Goal: Transaction & Acquisition: Purchase product/service

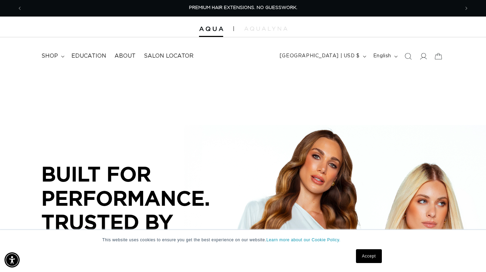
click at [362, 255] on link "Accept" at bounding box center [369, 256] width 26 height 14
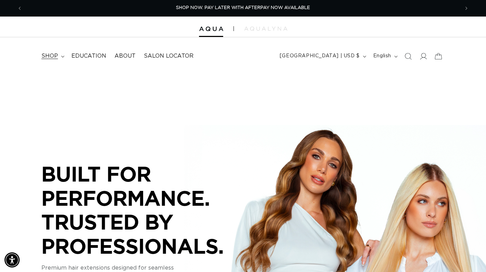
click at [63, 56] on icon at bounding box center [62, 57] width 3 height 2
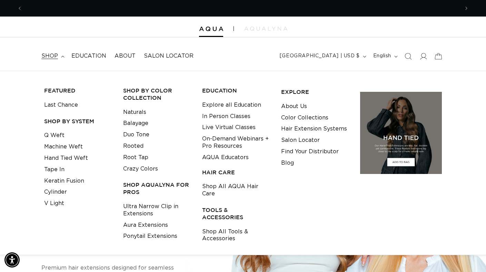
scroll to position [0, 874]
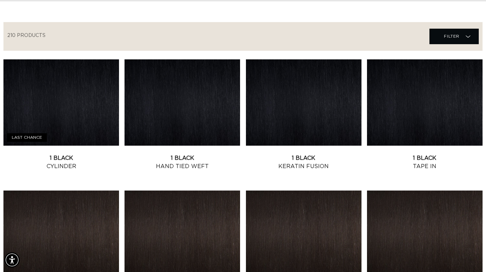
scroll to position [84, 0]
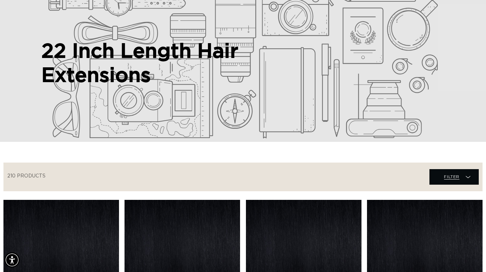
click at [429, 179] on span "Filter Filter" at bounding box center [453, 177] width 49 height 16
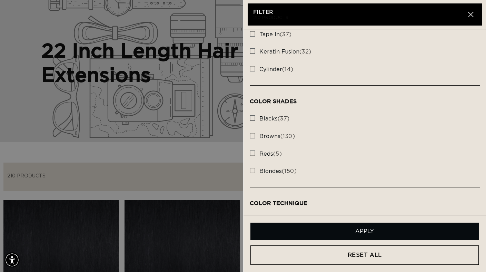
scroll to position [0, 874]
click at [253, 118] on rect at bounding box center [252, 118] width 5 height 5
click at [253, 118] on input "blacks (37) blacks (37 products)" at bounding box center [253, 116] width 6 height 6
checkbox input "true"
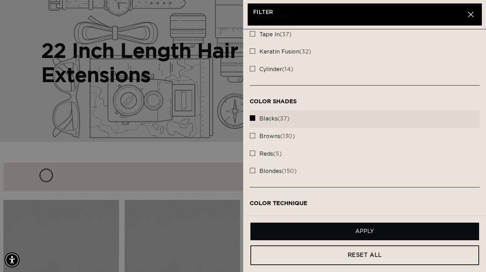
click at [326, 230] on button "Apply" at bounding box center [364, 231] width 229 height 18
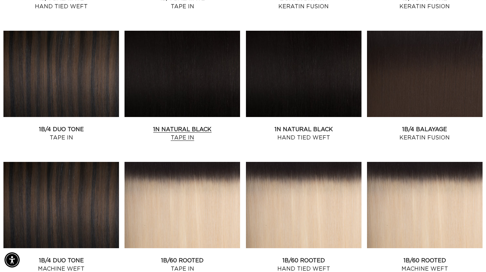
click at [173, 125] on link "1N Natural Black Tape In" at bounding box center [182, 133] width 116 height 17
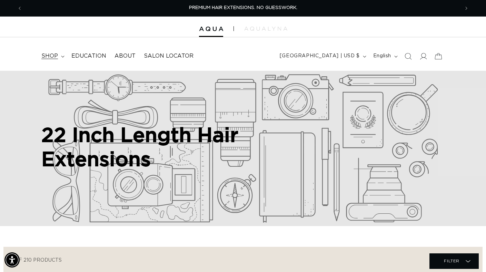
click at [53, 58] on span "shop" at bounding box center [49, 55] width 17 height 7
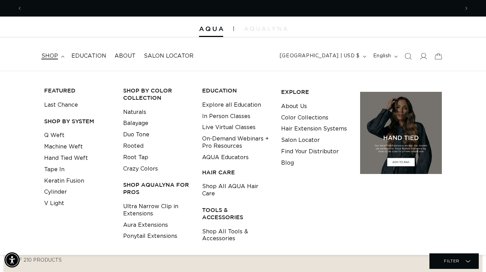
scroll to position [0, 874]
click at [304, 124] on link "Hair Extension Systems" at bounding box center [314, 128] width 66 height 11
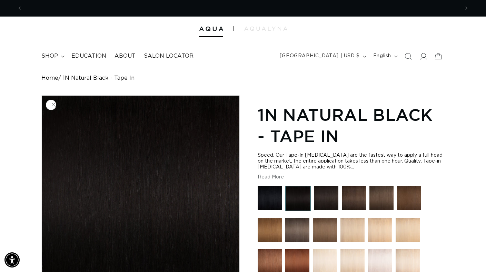
scroll to position [0, 437]
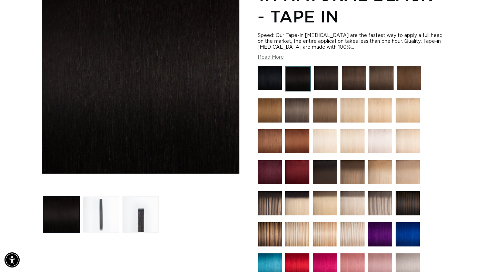
click at [103, 218] on button "Load image 2 in gallery view" at bounding box center [101, 214] width 36 height 36
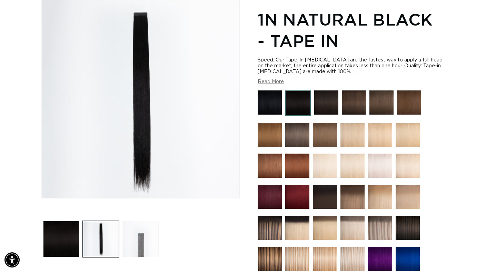
scroll to position [0, 874]
click at [144, 239] on button "Load image 3 in gallery view" at bounding box center [140, 239] width 36 height 36
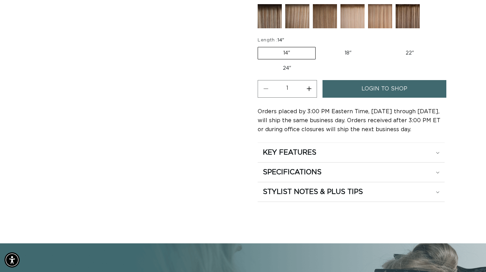
click at [410, 51] on label "22" Variant sold out or unavailable" at bounding box center [409, 53] width 59 height 12
click at [380, 46] on input "22" Variant sold out or unavailable" at bounding box center [380, 46] width 0 height 0
radio input "true"
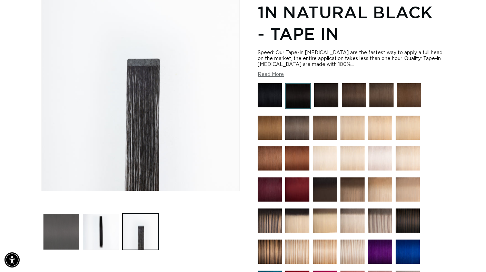
scroll to position [0, 0]
click at [59, 233] on button "Load image 1 in gallery view" at bounding box center [61, 231] width 36 height 36
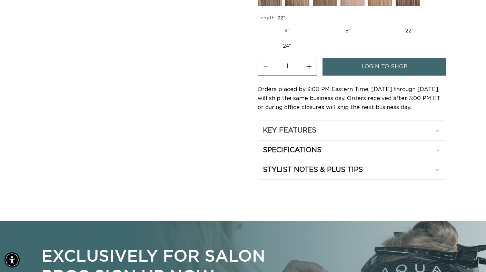
click at [301, 129] on h2 "KEY FEATURES" at bounding box center [289, 130] width 53 height 9
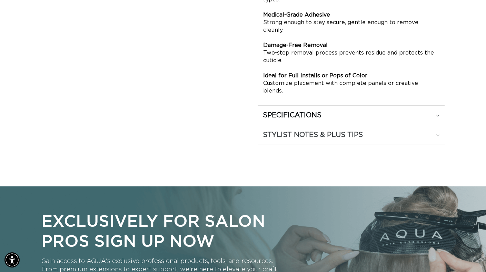
scroll to position [617, 0]
click at [309, 130] on h2 "STYLIST NOTES & PLUS TIPS" at bounding box center [313, 134] width 100 height 9
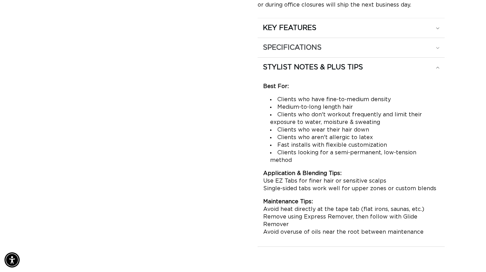
scroll to position [0, 437]
click at [325, 45] on div "SPECIFICATIONS" at bounding box center [351, 47] width 177 height 9
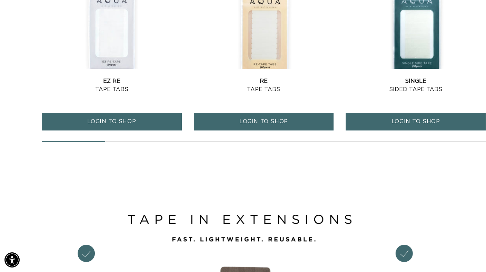
scroll to position [0, 0]
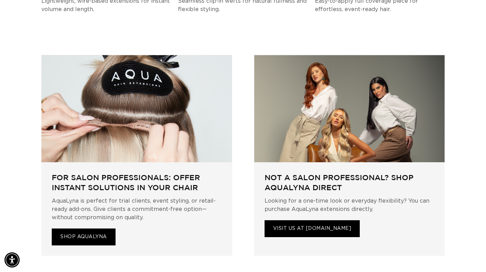
click at [101, 228] on link "SHOP AQUALYNA" at bounding box center [84, 236] width 64 height 17
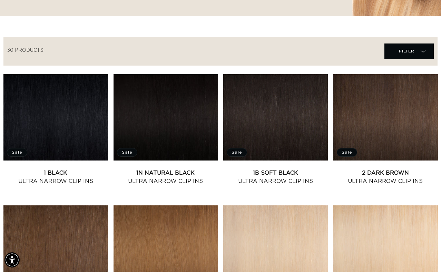
scroll to position [0, 392]
click at [157, 177] on link "1N Natural Black Ultra Narrow Clip Ins" at bounding box center [165, 177] width 104 height 17
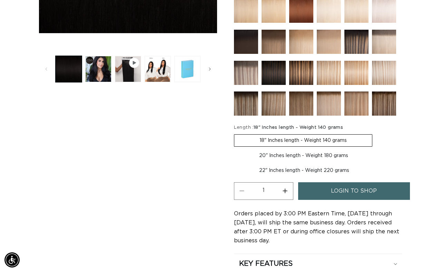
scroll to position [241, 0]
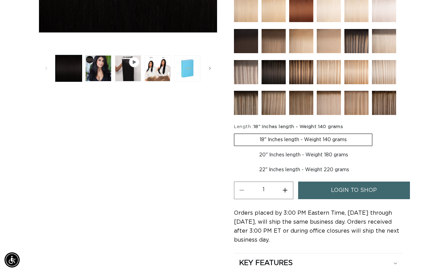
click at [290, 168] on label "22" Inches length - Weight 220 grams Variant sold out or unavailable" at bounding box center [304, 170] width 140 height 12
click at [377, 148] on input "22" Inches length - Weight 220 grams Variant sold out or unavailable" at bounding box center [377, 148] width 0 height 0
radio input "true"
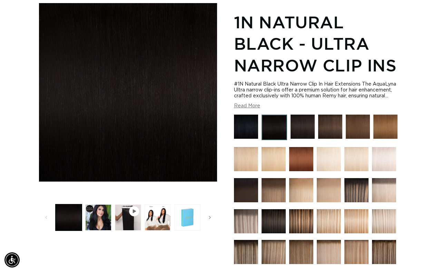
scroll to position [91, 0]
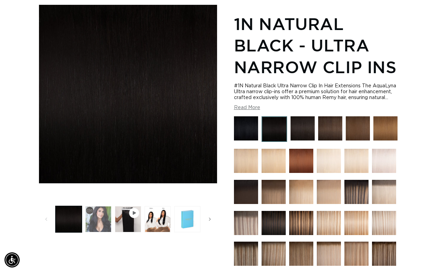
click at [97, 218] on button "Load image 2 in gallery view" at bounding box center [98, 219] width 26 height 26
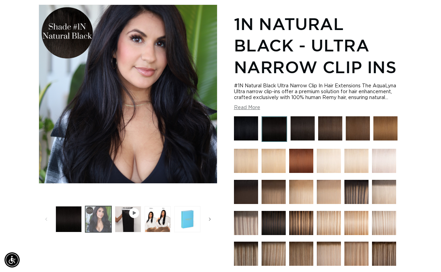
scroll to position [0, 0]
click at [134, 212] on icon "Gallery Viewer" at bounding box center [134, 213] width 3 height 4
click at [132, 216] on span "Gallery Viewer" at bounding box center [134, 212] width 7 height 7
click at [137, 208] on span "Gallery Viewer" at bounding box center [134, 213] width 10 height 10
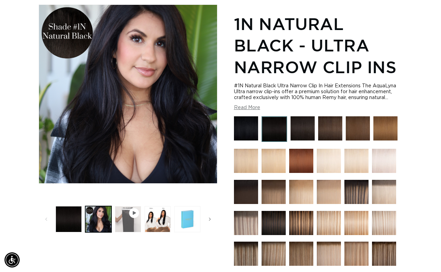
click at [129, 218] on button "Play video 1 in gallery view" at bounding box center [128, 219] width 26 height 26
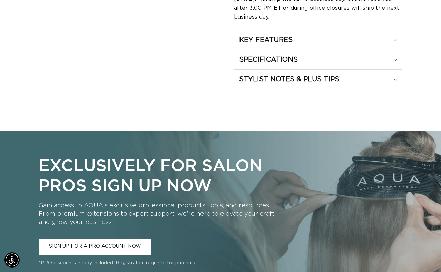
scroll to position [0, 0]
click at [310, 87] on summary "STYLIST NOTES & PLUS TIPS" at bounding box center [318, 79] width 169 height 19
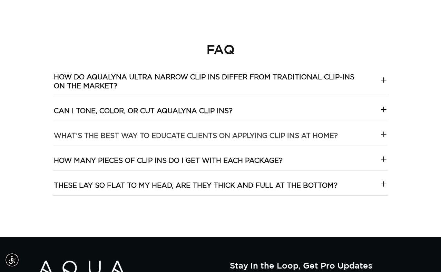
click at [140, 131] on h3 "What’s the best way to educate clients on applying clip ins at home?" at bounding box center [196, 135] width 284 height 9
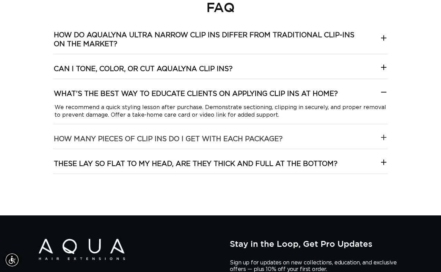
click at [140, 125] on package\?-template--18844261286116__collapsible_content_RjkbrX "How many pieces of clip ins do I get with each package?" at bounding box center [220, 136] width 334 height 24
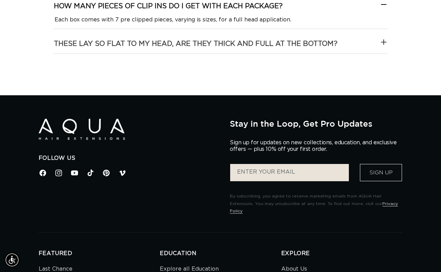
click at [165, 39] on h3 "These lay so flat to my head, are they thick and full at the bottom?" at bounding box center [195, 43] width 283 height 9
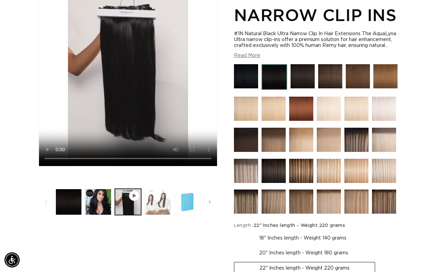
click at [166, 204] on button "Load image 3 in gallery view" at bounding box center [157, 202] width 26 height 26
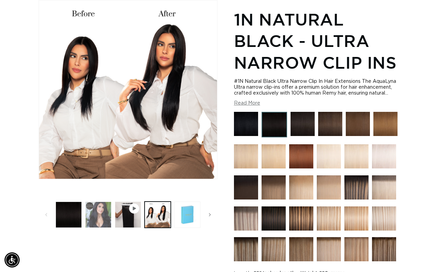
click at [95, 203] on button "Load image 2 in gallery view" at bounding box center [98, 214] width 26 height 26
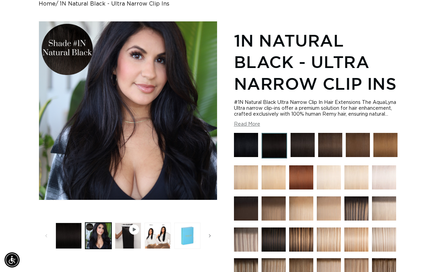
scroll to position [74, 0]
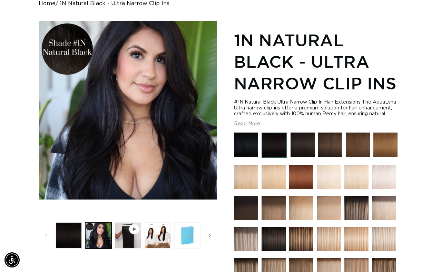
click at [246, 147] on img at bounding box center [246, 144] width 24 height 24
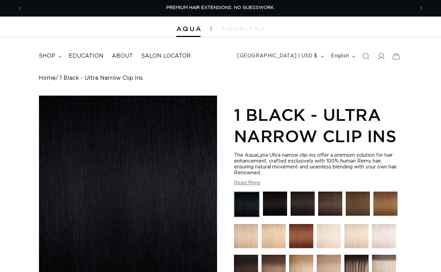
click at [306, 206] on img at bounding box center [302, 203] width 24 height 24
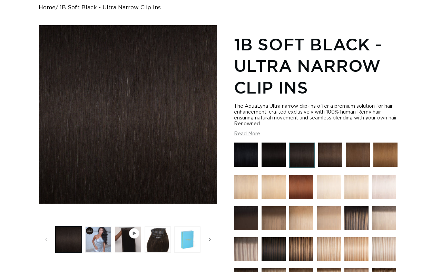
scroll to position [71, 0]
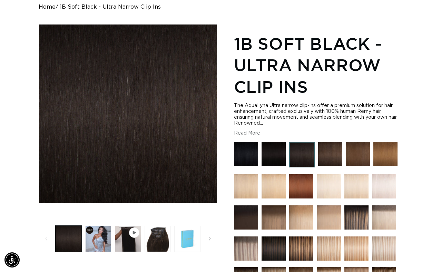
click at [276, 160] on img at bounding box center [273, 154] width 24 height 24
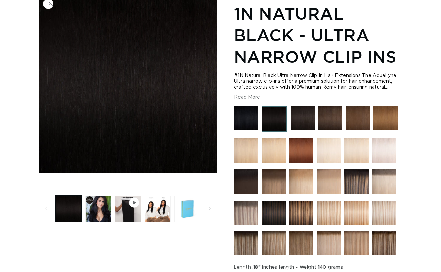
scroll to position [121, 0]
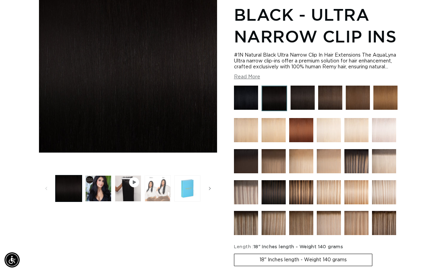
click at [159, 189] on button "Load image 3 in gallery view" at bounding box center [157, 188] width 26 height 26
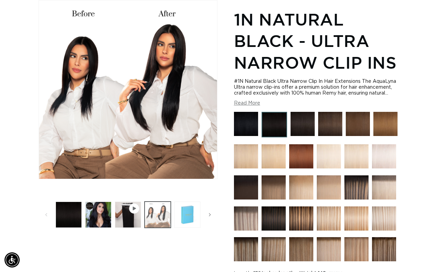
scroll to position [0, 392]
click at [135, 211] on span "Gallery Viewer" at bounding box center [134, 208] width 10 height 10
click at [133, 217] on button "Play video 1 in gallery view" at bounding box center [128, 214] width 26 height 26
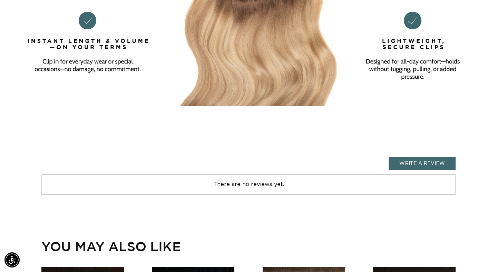
scroll to position [0, 448]
